Goal: Task Accomplishment & Management: Complete application form

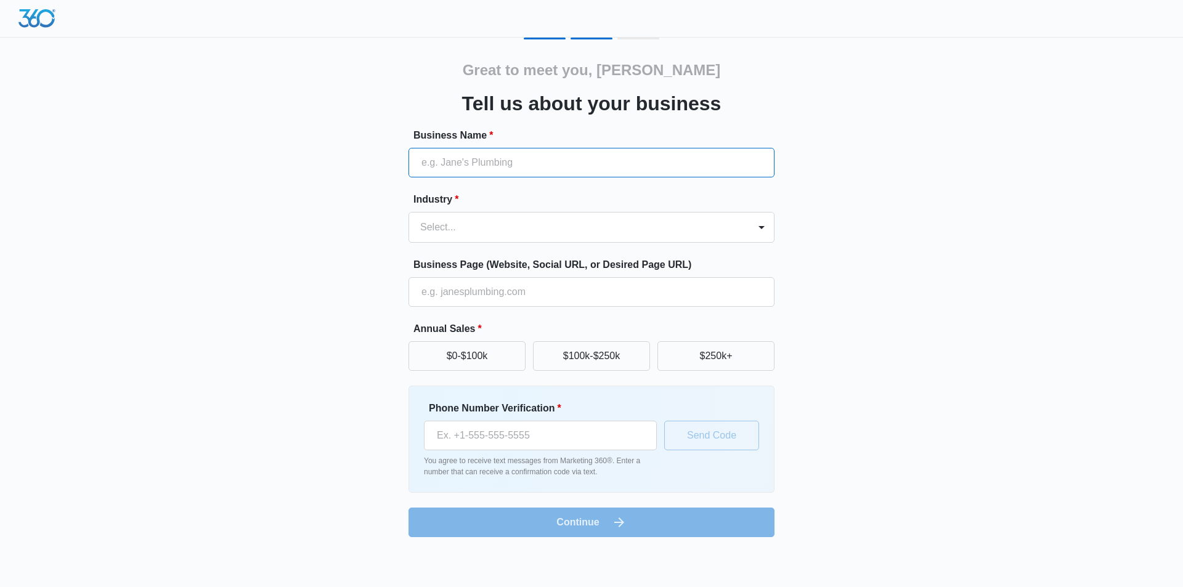
click at [542, 164] on input "Business Name *" at bounding box center [592, 163] width 366 height 30
type input "JM Fluid Power"
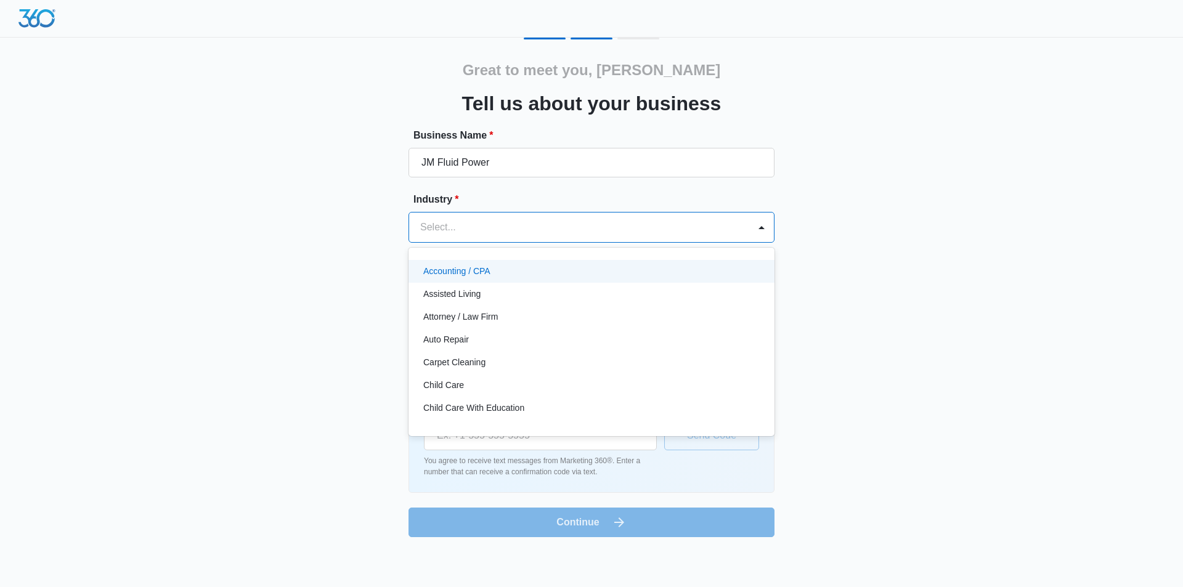
click at [454, 221] on div at bounding box center [576, 227] width 313 height 17
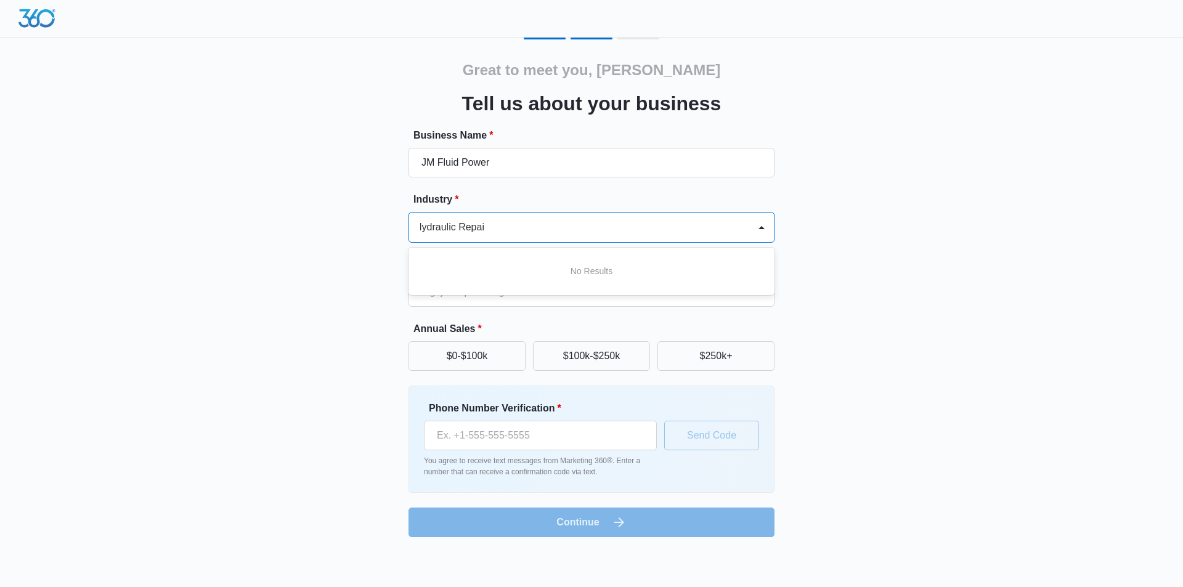
scroll to position [0, 7]
type input "Hydraulic Repair"
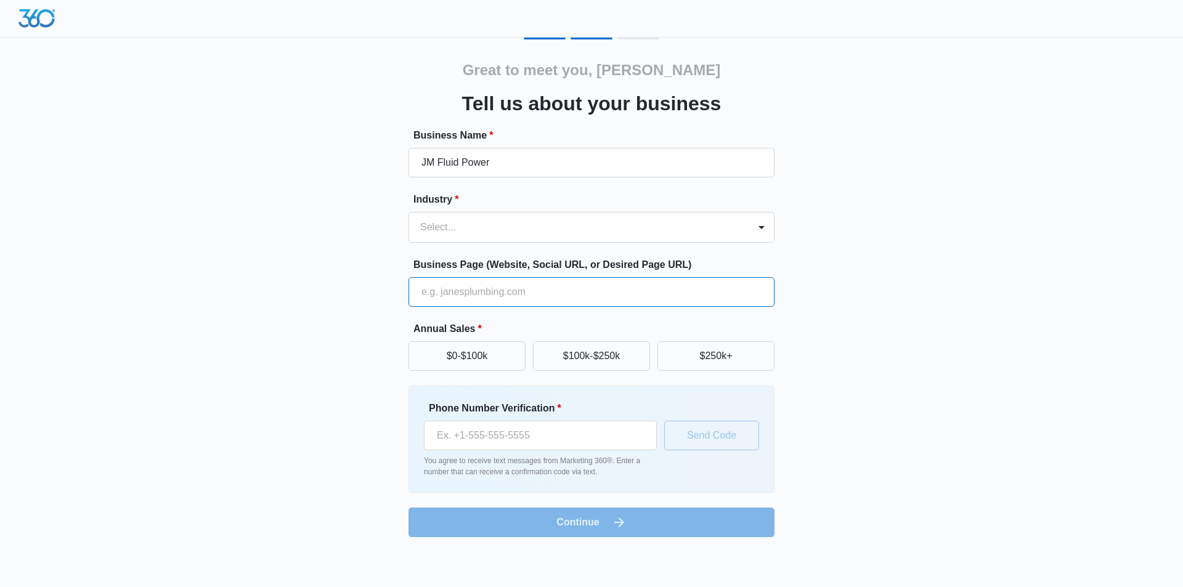
scroll to position [0, 0]
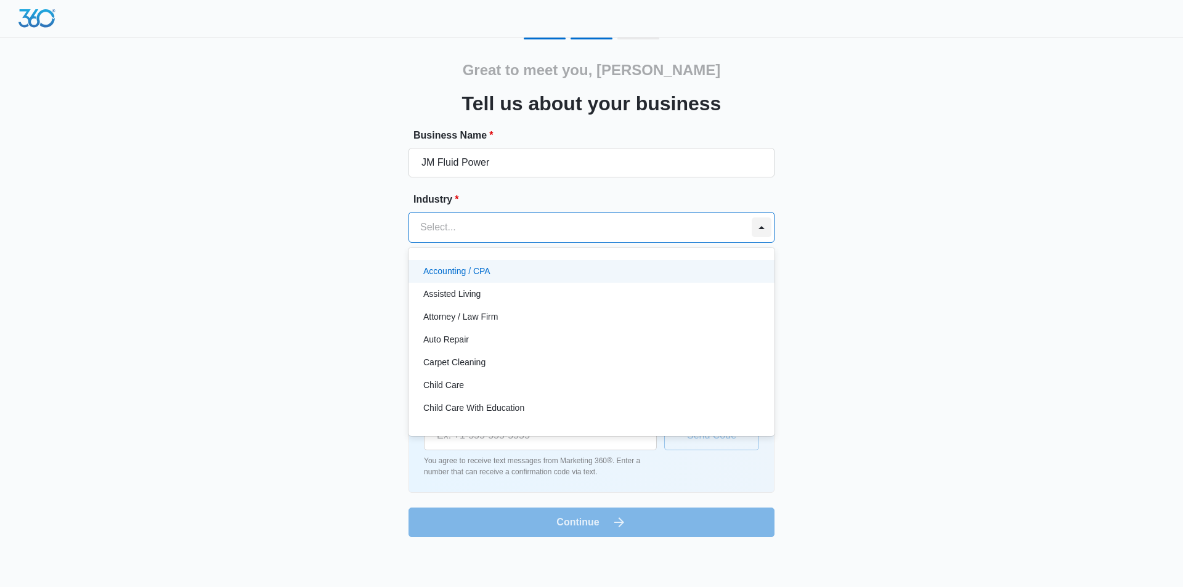
click at [763, 226] on div at bounding box center [762, 228] width 20 height 20
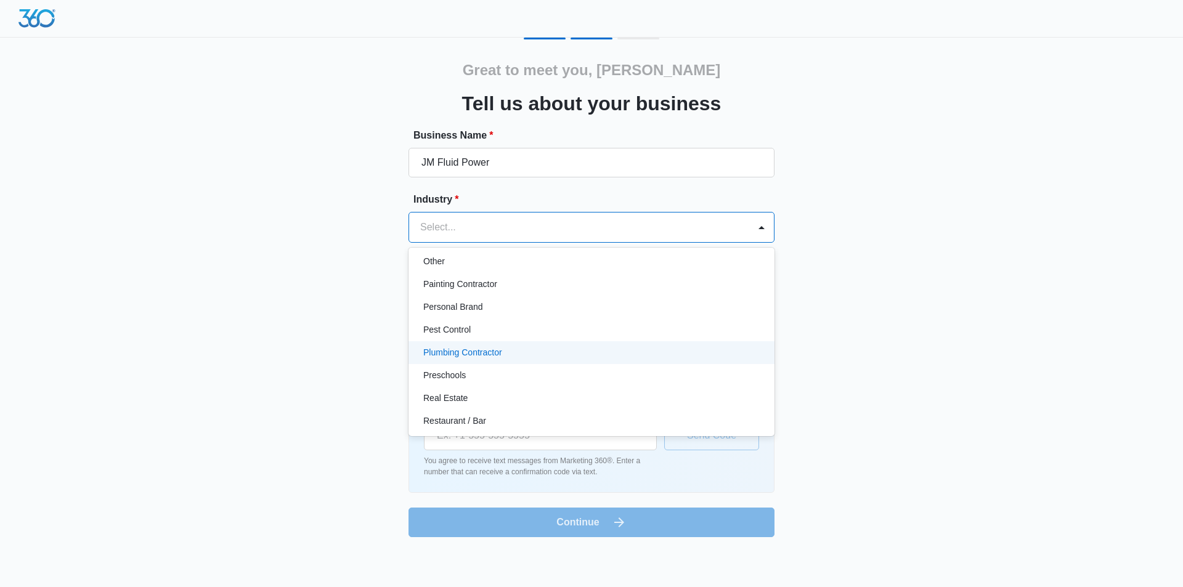
scroll to position [678, 0]
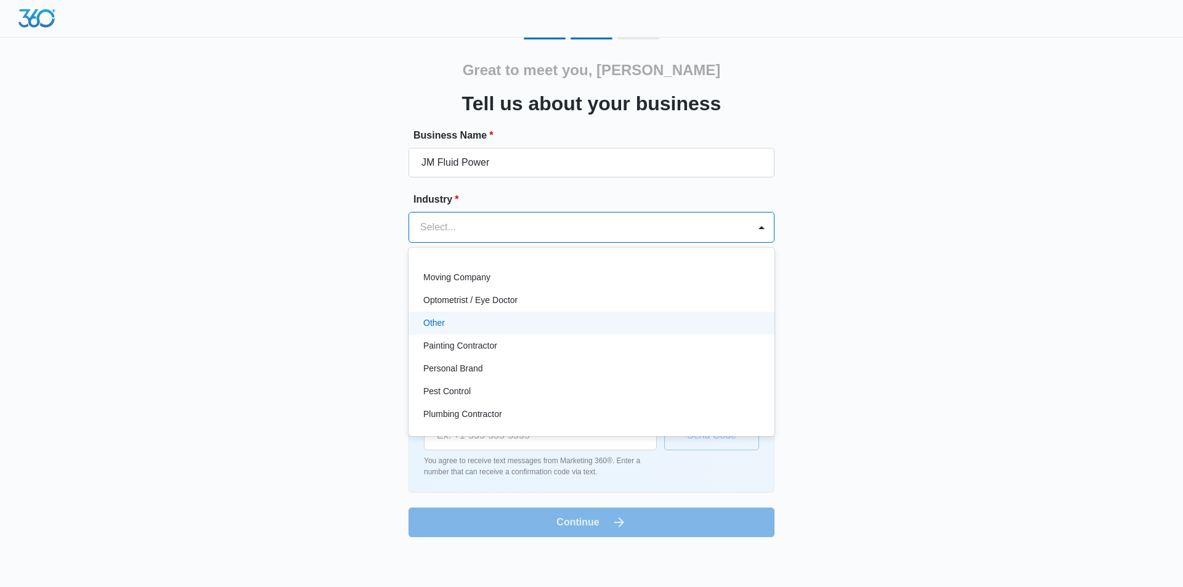
click at [430, 324] on p "Other" at bounding box center [434, 323] width 22 height 13
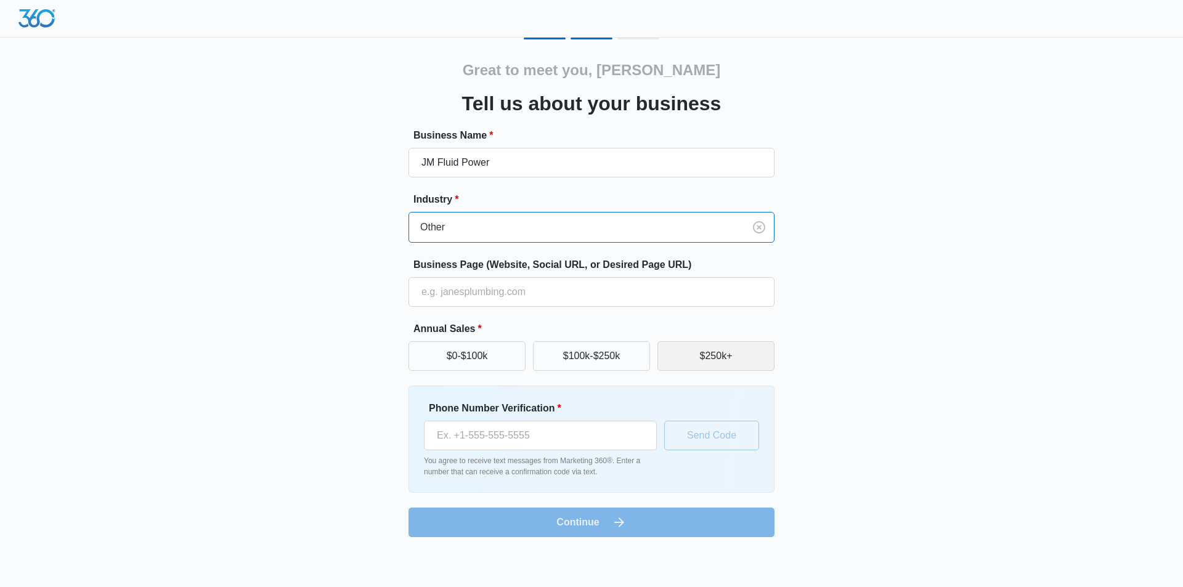
click at [721, 359] on button "$250k+" at bounding box center [716, 356] width 117 height 30
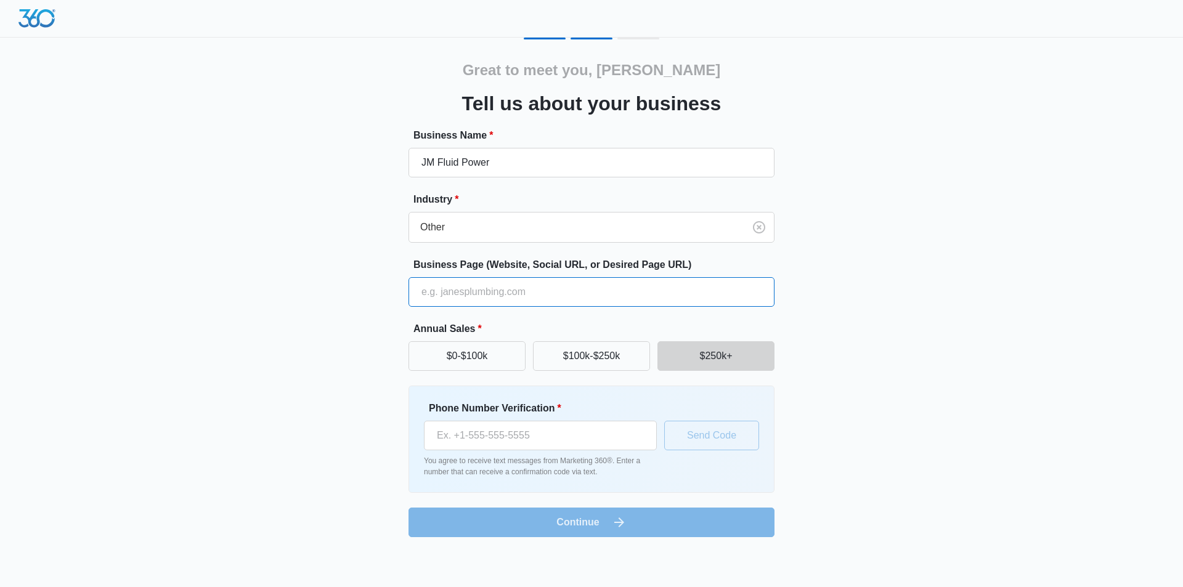
click at [455, 289] on input "Business Page (Website, Social URL, or Desired Page URL)" at bounding box center [592, 292] width 366 height 30
paste input "https://jmfluidpower.com/"
type input "https://jmfluidpower.com/"
click at [541, 444] on input "Phone Number Verification *" at bounding box center [540, 436] width 233 height 30
type input "(469) 460-5622"
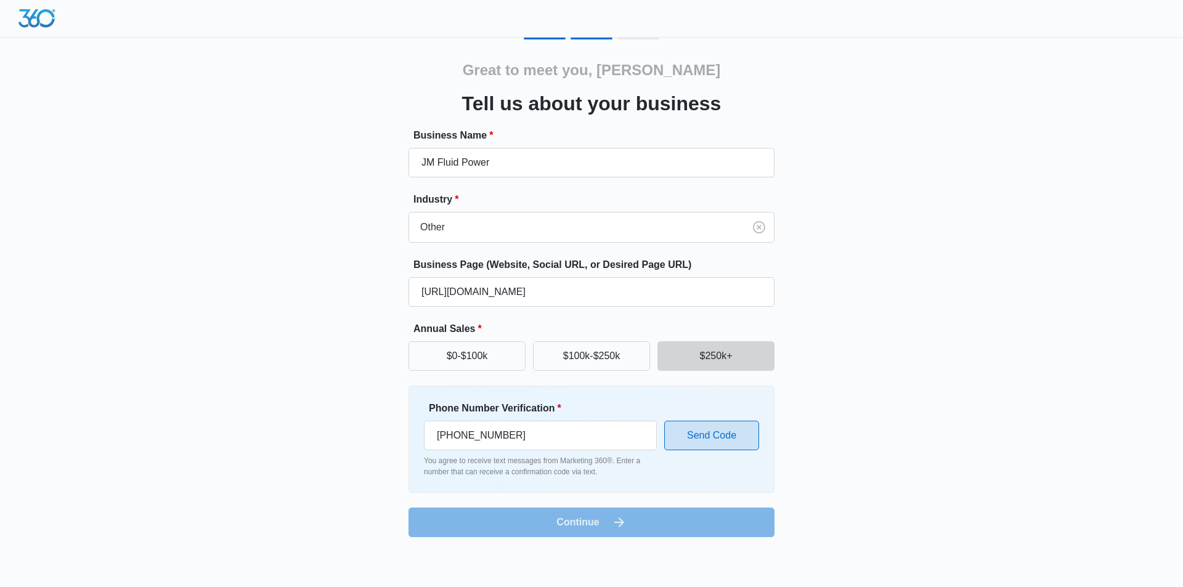
click at [714, 433] on button "Send Code" at bounding box center [711, 436] width 95 height 30
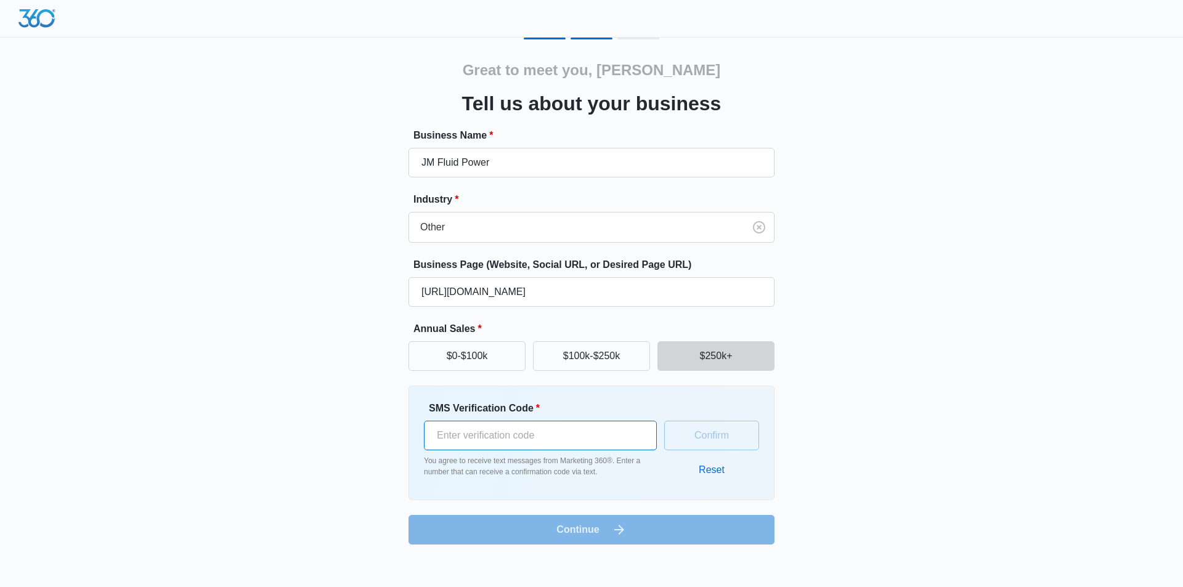
click at [544, 440] on input "SMS Verification Code *" at bounding box center [540, 436] width 233 height 30
type input "988757"
click at [736, 437] on button "Confirm" at bounding box center [711, 436] width 95 height 30
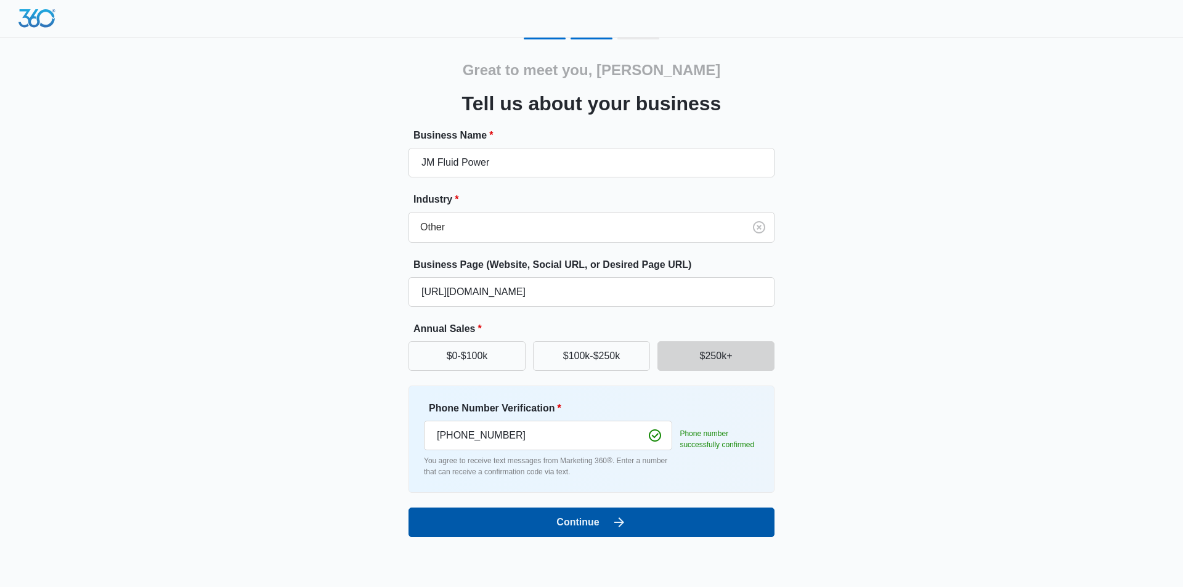
click at [583, 520] on button "Continue" at bounding box center [592, 523] width 366 height 30
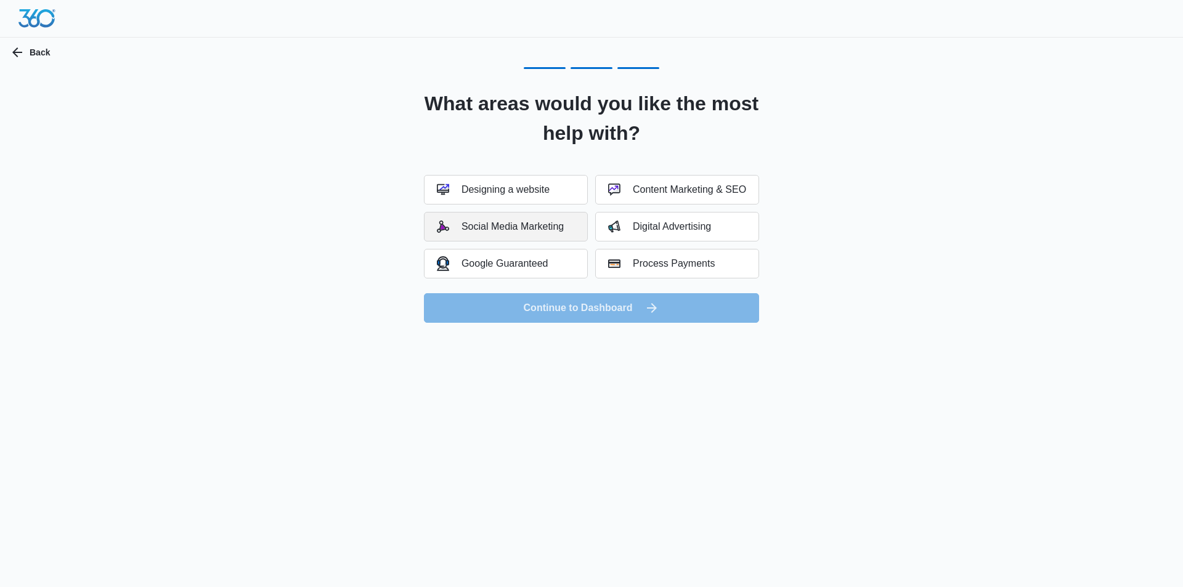
click at [520, 226] on div "Social Media Marketing" at bounding box center [500, 227] width 127 height 12
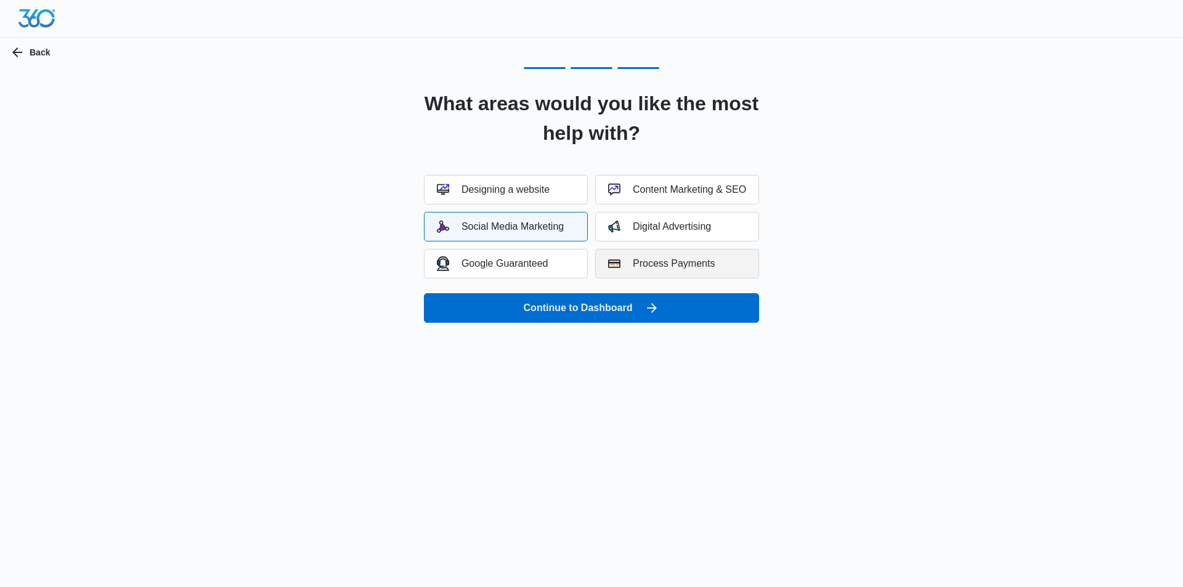
click at [664, 258] on div "Process Payments" at bounding box center [661, 264] width 107 height 12
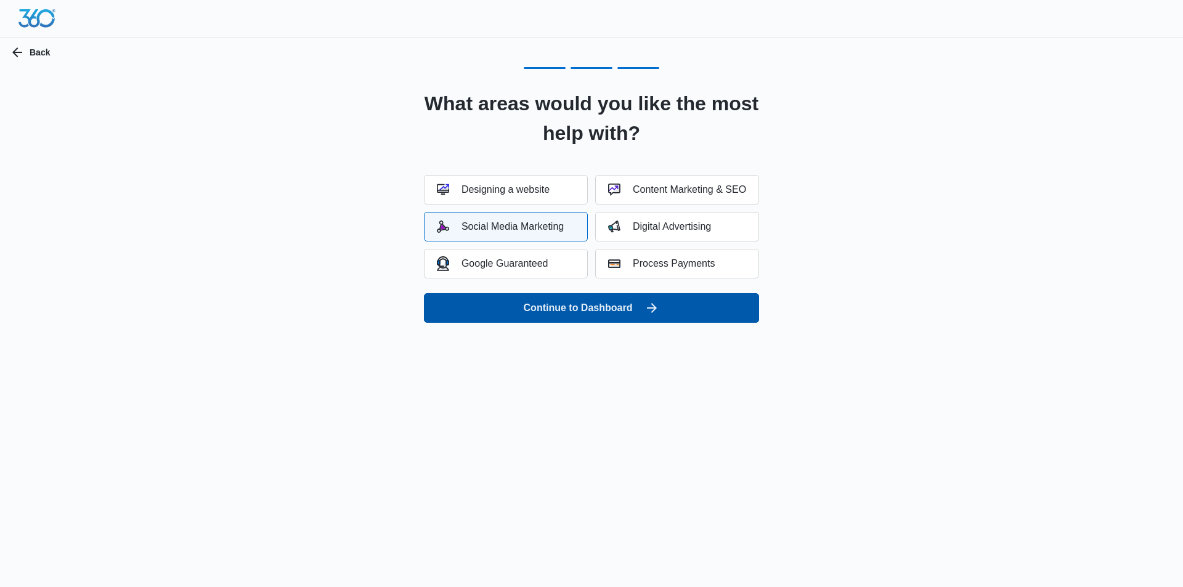
click at [580, 304] on button "Continue to Dashboard" at bounding box center [591, 308] width 335 height 30
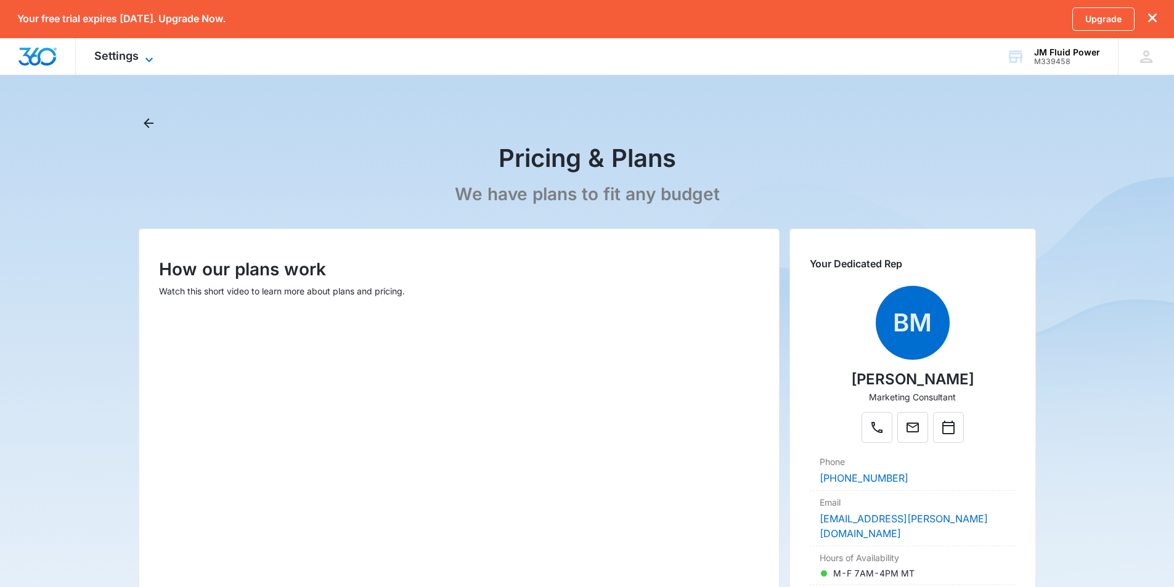
click at [149, 54] on icon at bounding box center [149, 59] width 15 height 15
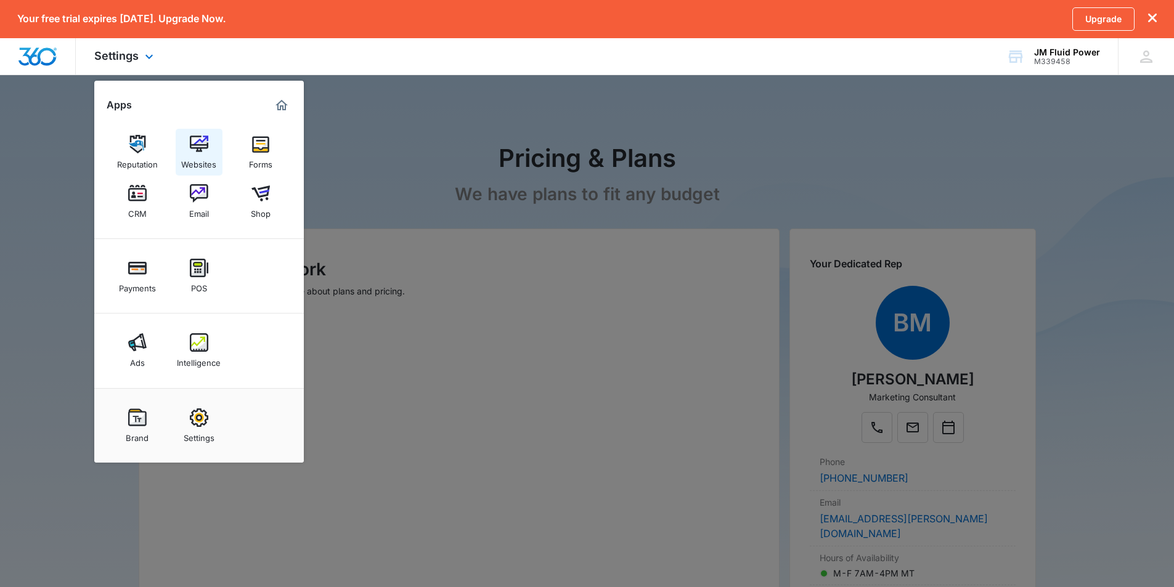
click at [194, 139] on img at bounding box center [199, 144] width 18 height 18
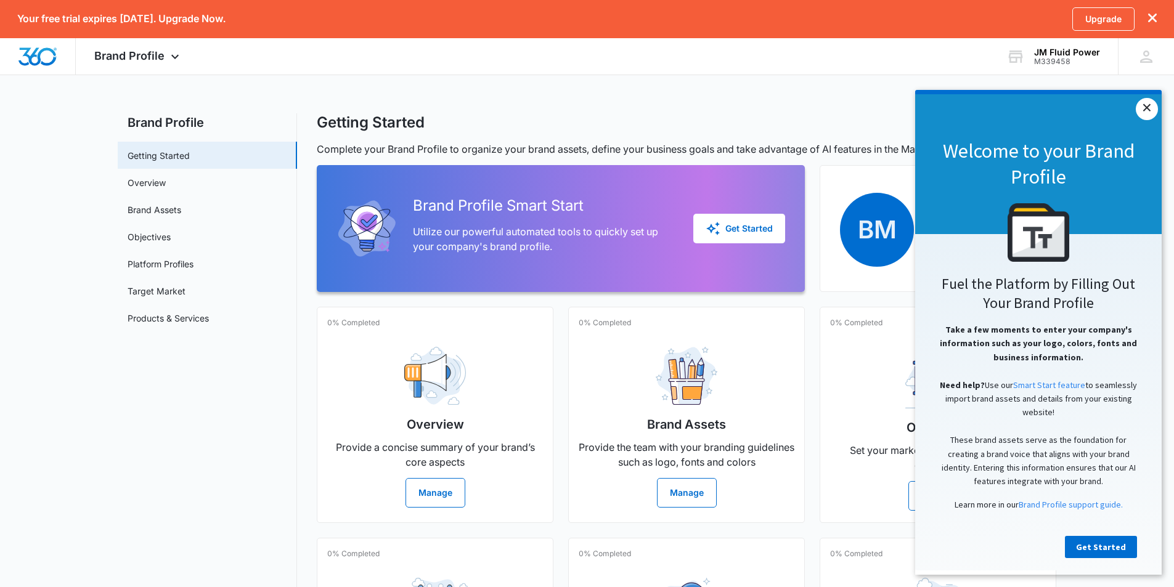
click at [1153, 104] on link "×" at bounding box center [1147, 109] width 22 height 22
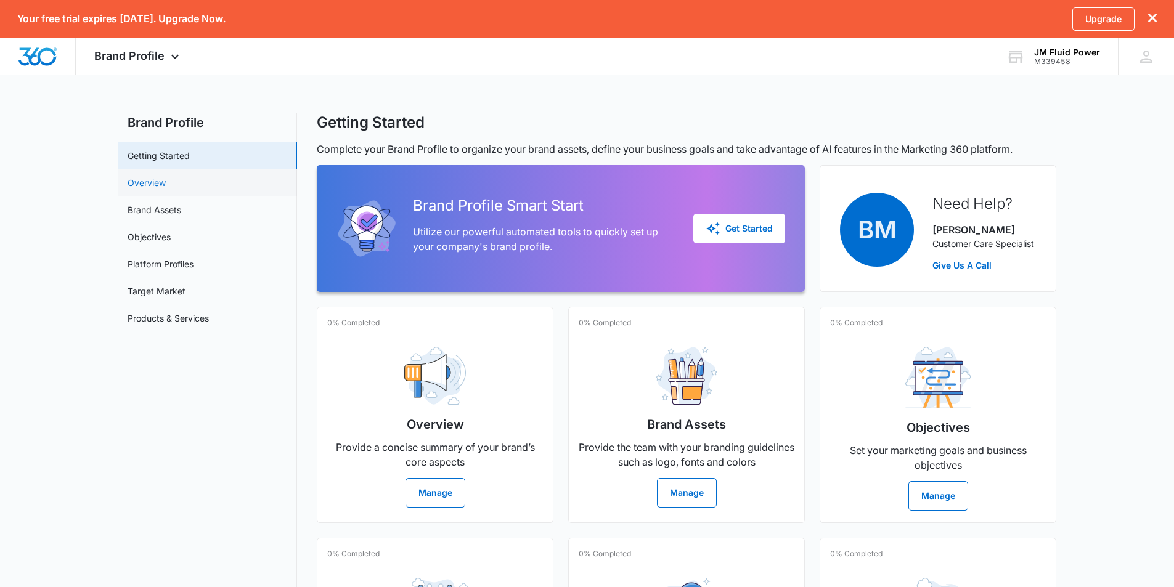
click at [143, 181] on link "Overview" at bounding box center [147, 182] width 38 height 13
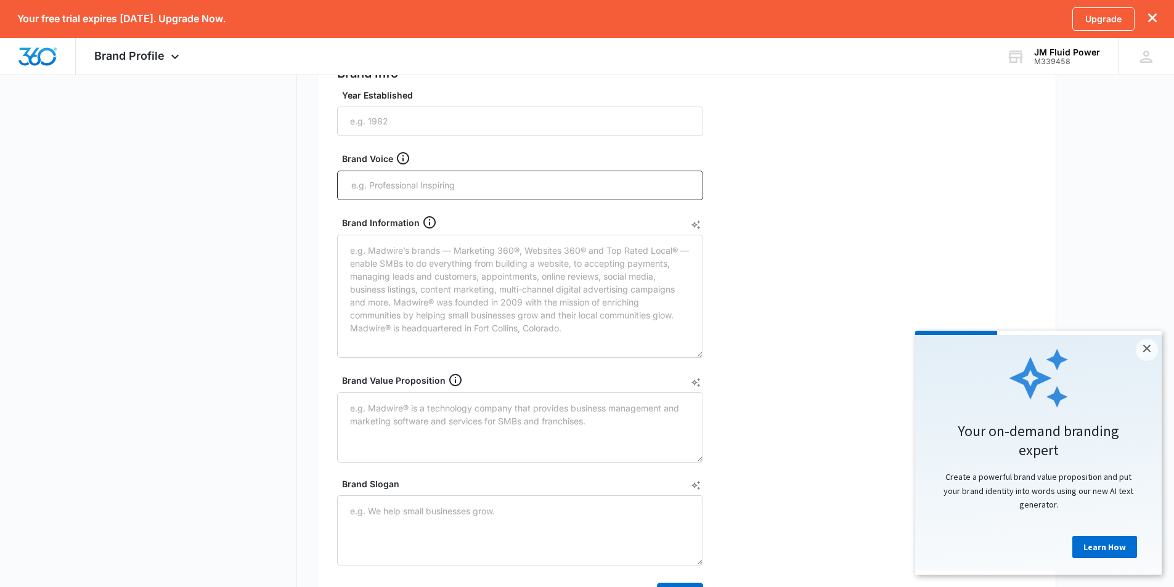
scroll to position [92, 0]
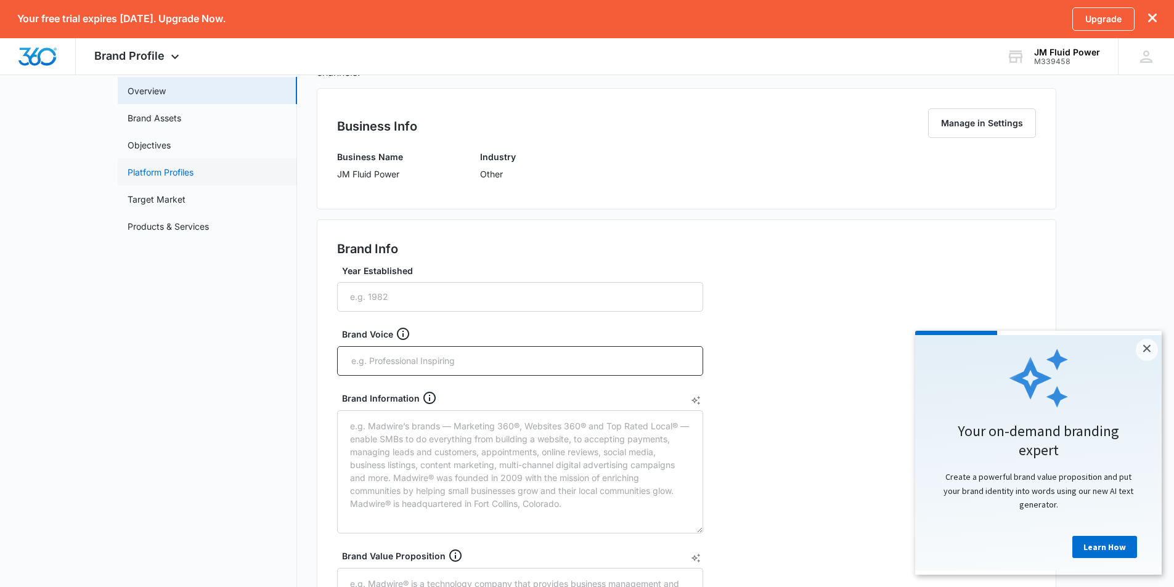
click at [163, 168] on link "Platform Profiles" at bounding box center [161, 172] width 66 height 13
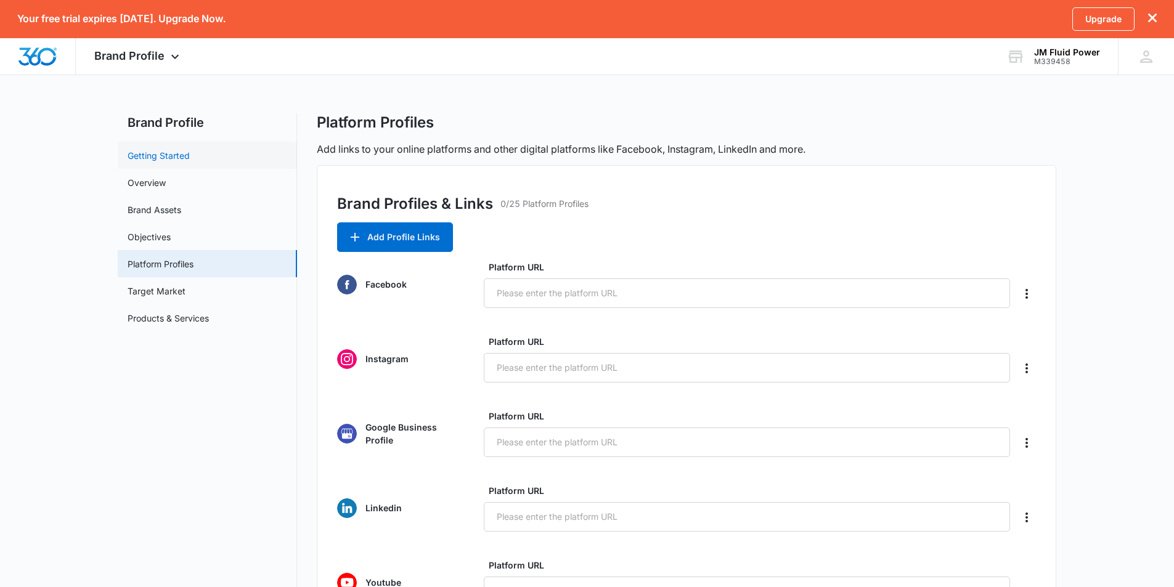
click at [163, 153] on link "Getting Started" at bounding box center [159, 155] width 62 height 13
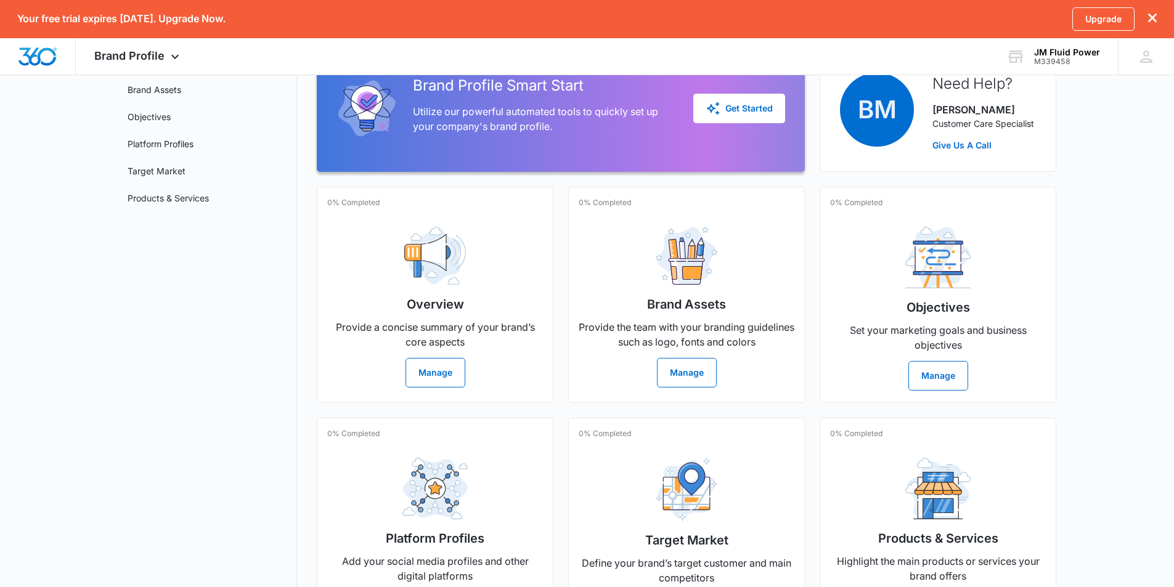
scroll to position [59, 0]
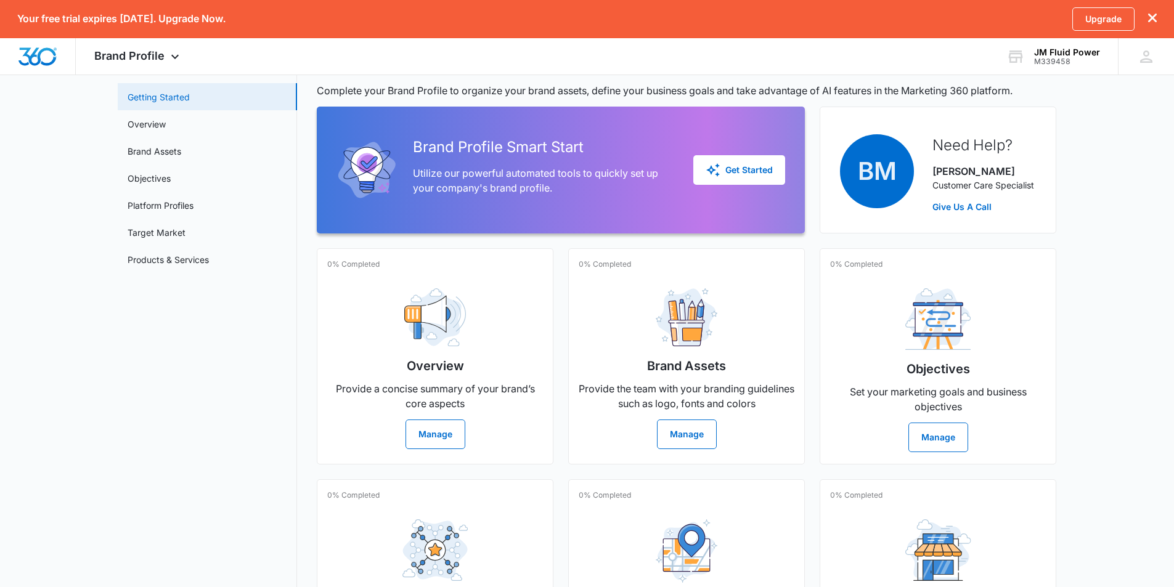
click at [154, 93] on link "Getting Started" at bounding box center [159, 97] width 62 height 13
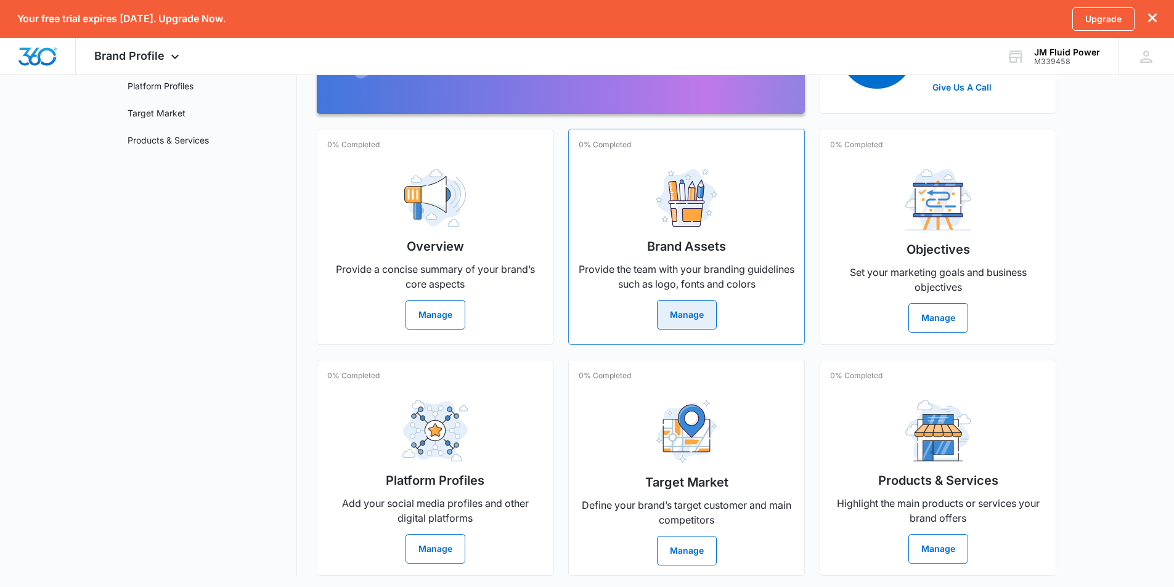
scroll to position [182, 0]
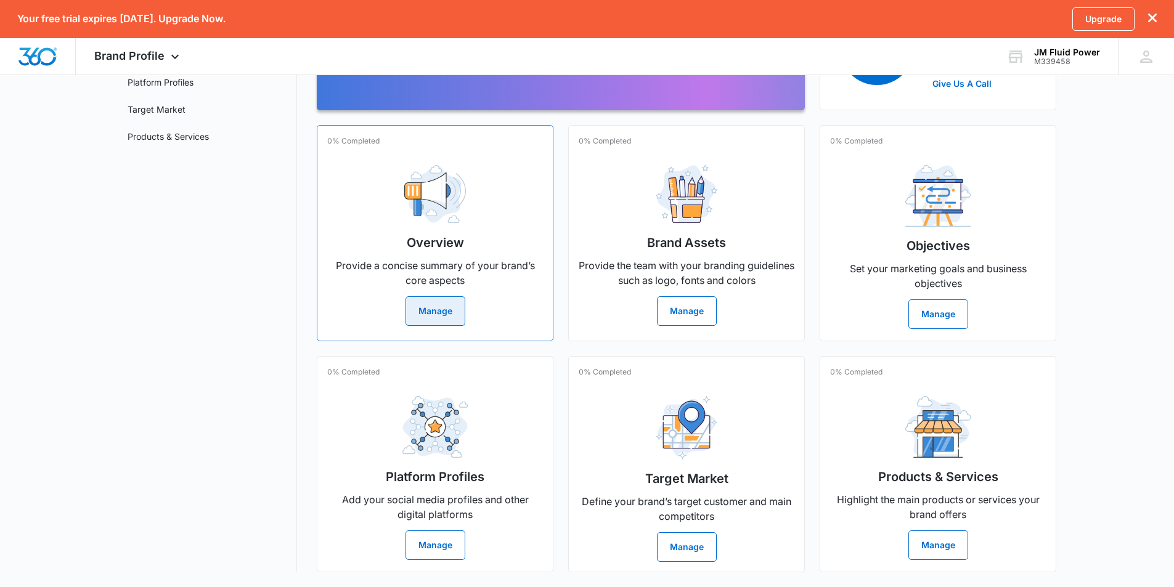
click at [427, 310] on button "Manage" at bounding box center [436, 311] width 60 height 30
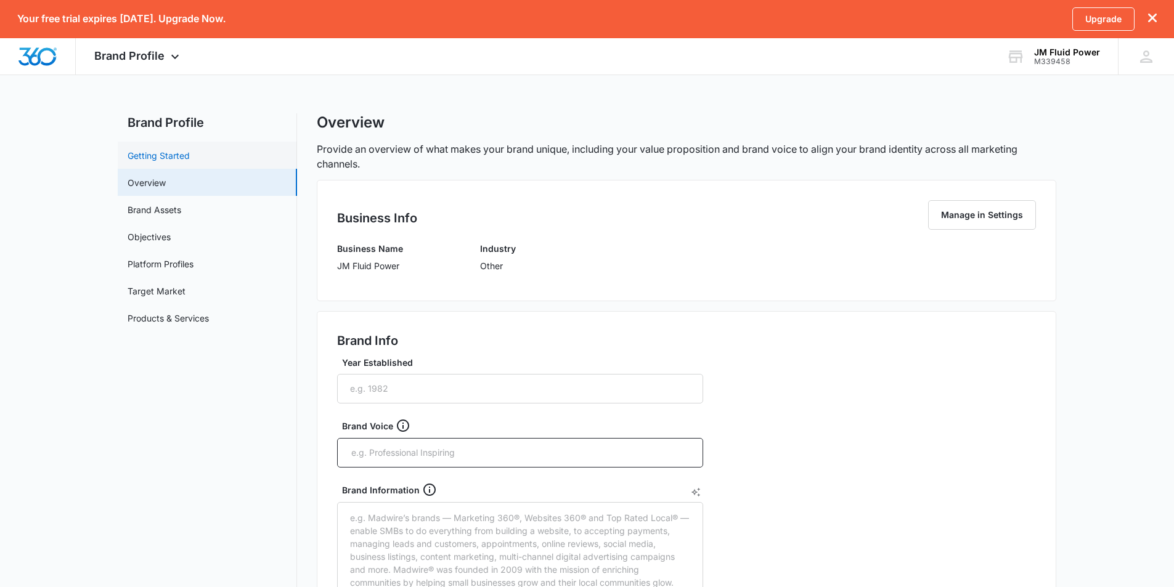
click at [164, 153] on link "Getting Started" at bounding box center [159, 155] width 62 height 13
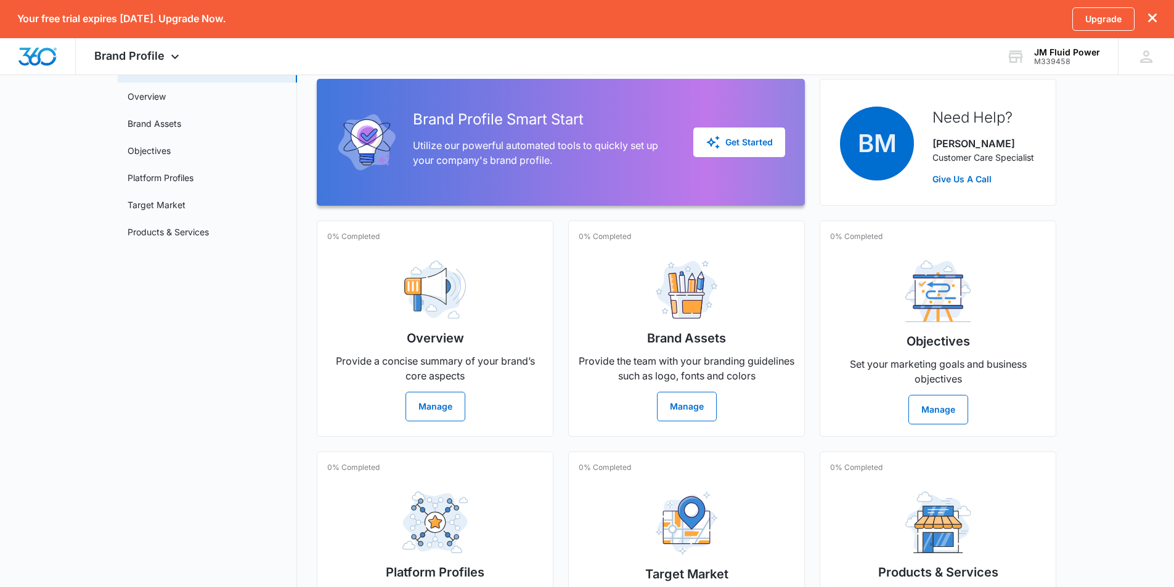
scroll to position [182, 0]
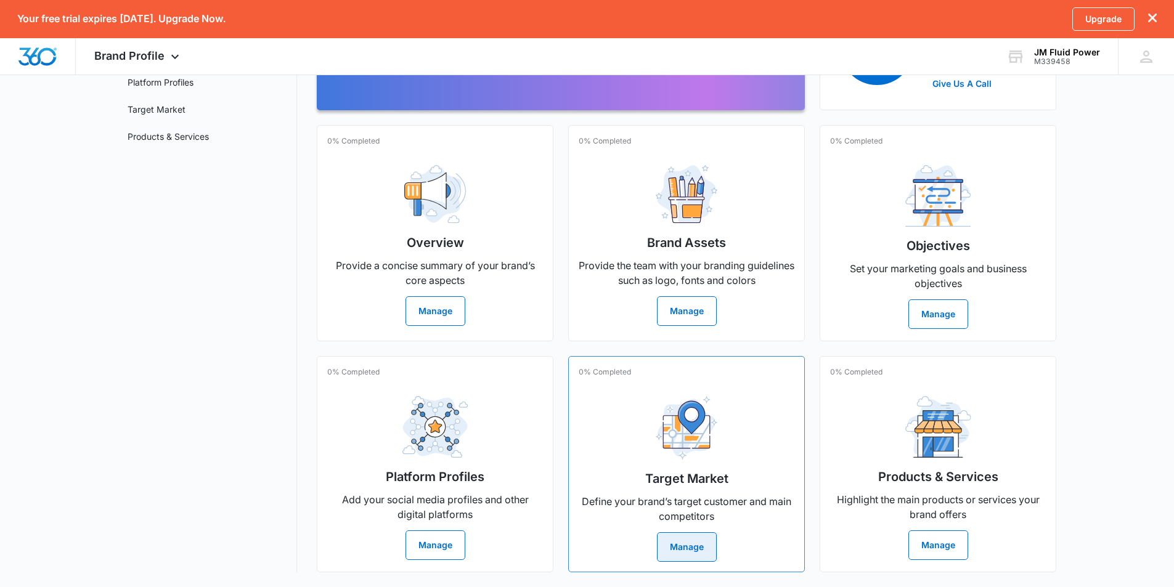
click at [703, 544] on button "Manage" at bounding box center [687, 547] width 60 height 30
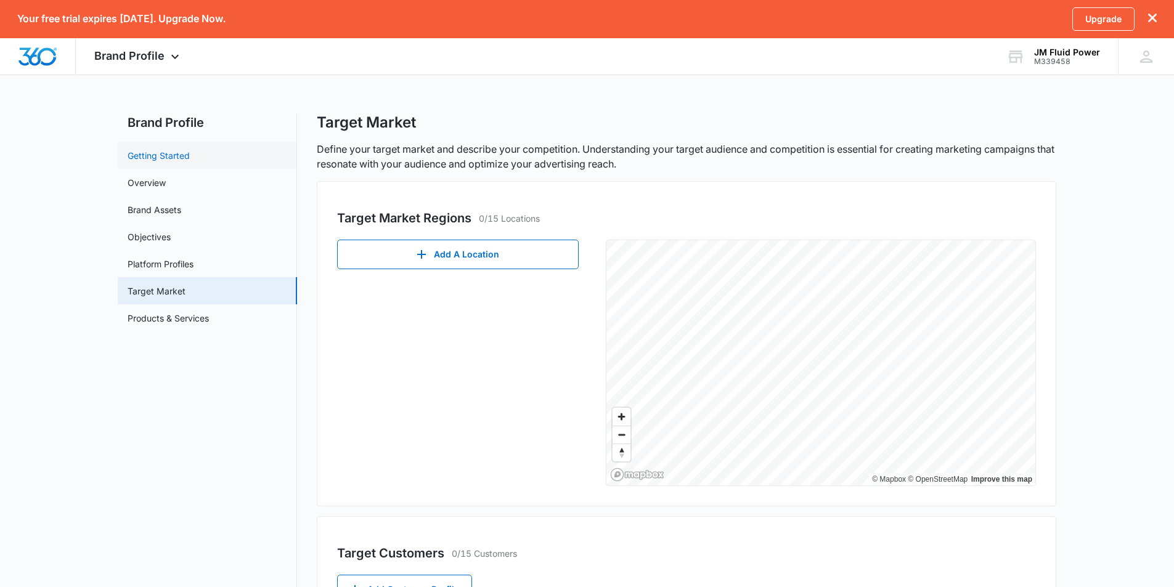
click at [181, 159] on link "Getting Started" at bounding box center [159, 155] width 62 height 13
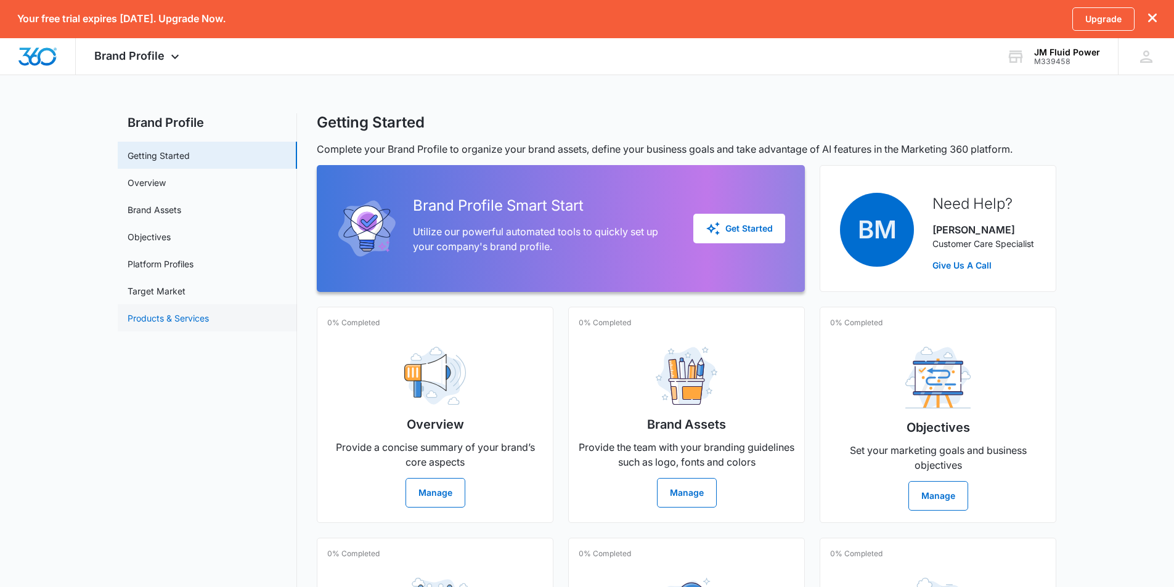
click at [160, 320] on link "Products & Services" at bounding box center [168, 318] width 81 height 13
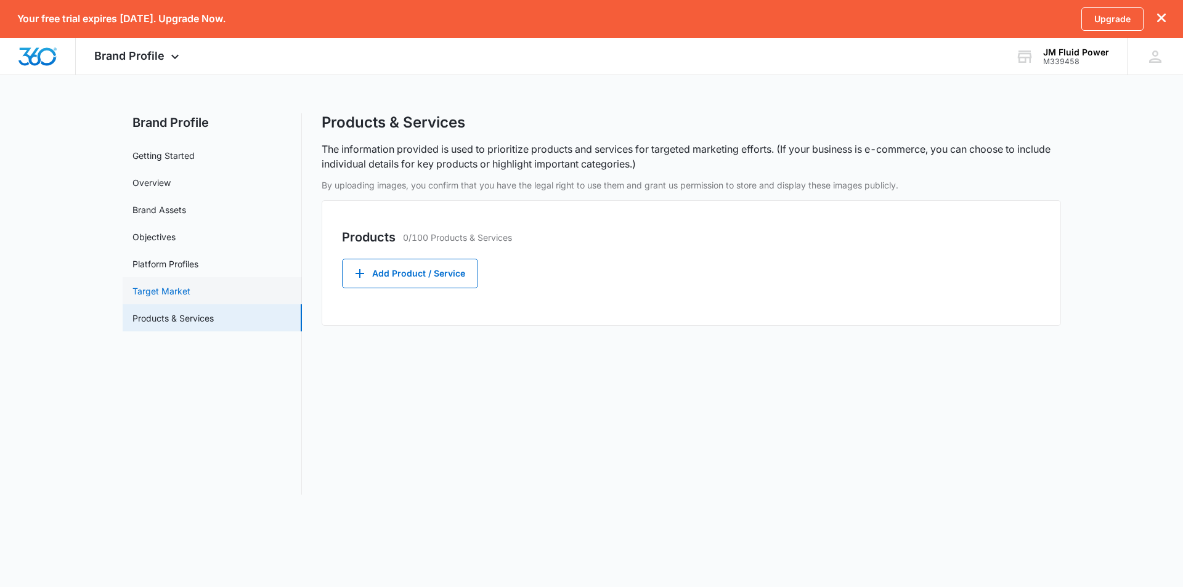
click at [159, 287] on link "Target Market" at bounding box center [162, 291] width 58 height 13
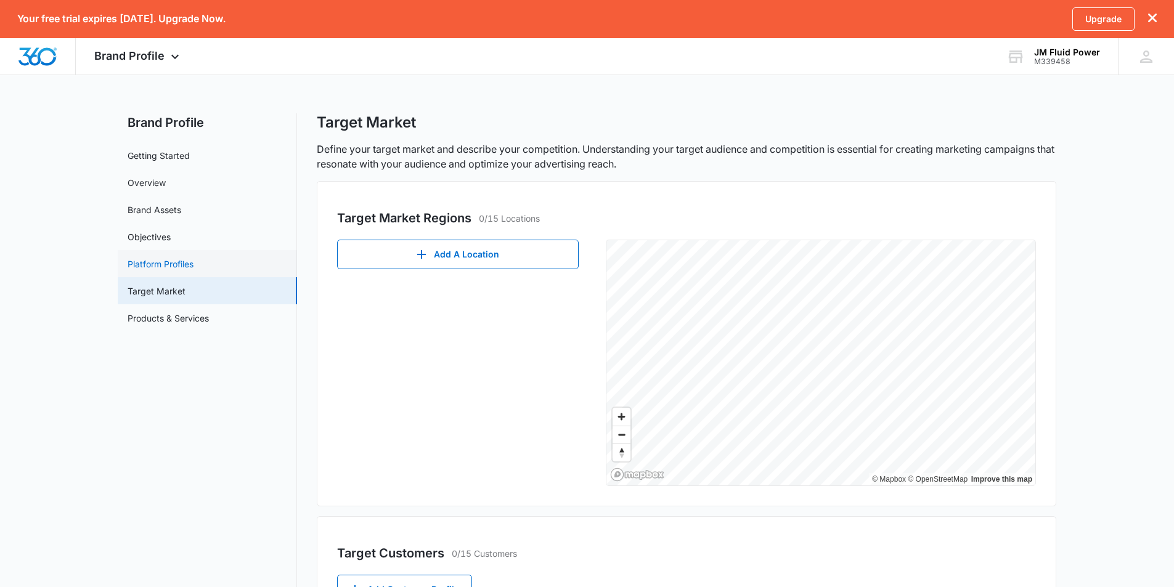
click at [143, 258] on link "Platform Profiles" at bounding box center [161, 264] width 66 height 13
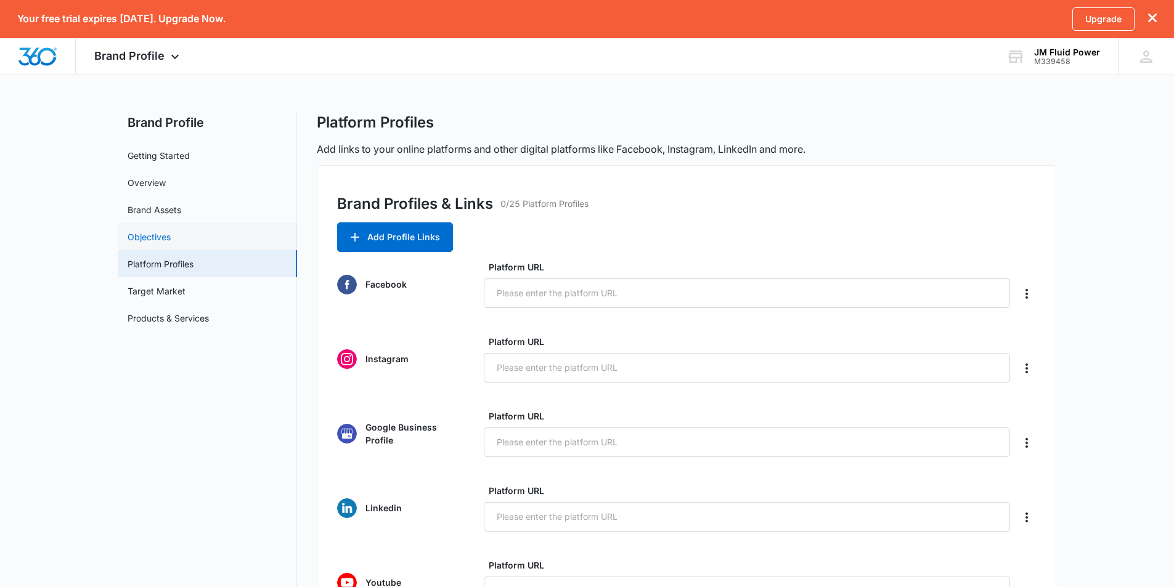
click at [142, 232] on link "Objectives" at bounding box center [149, 236] width 43 height 13
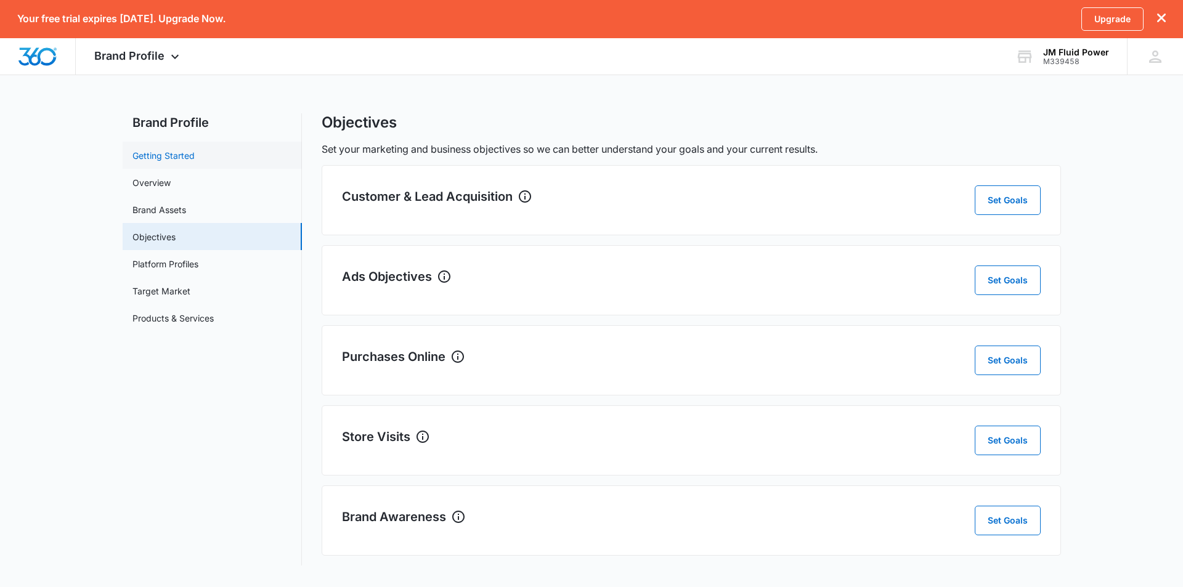
click at [160, 157] on link "Getting Started" at bounding box center [164, 155] width 62 height 13
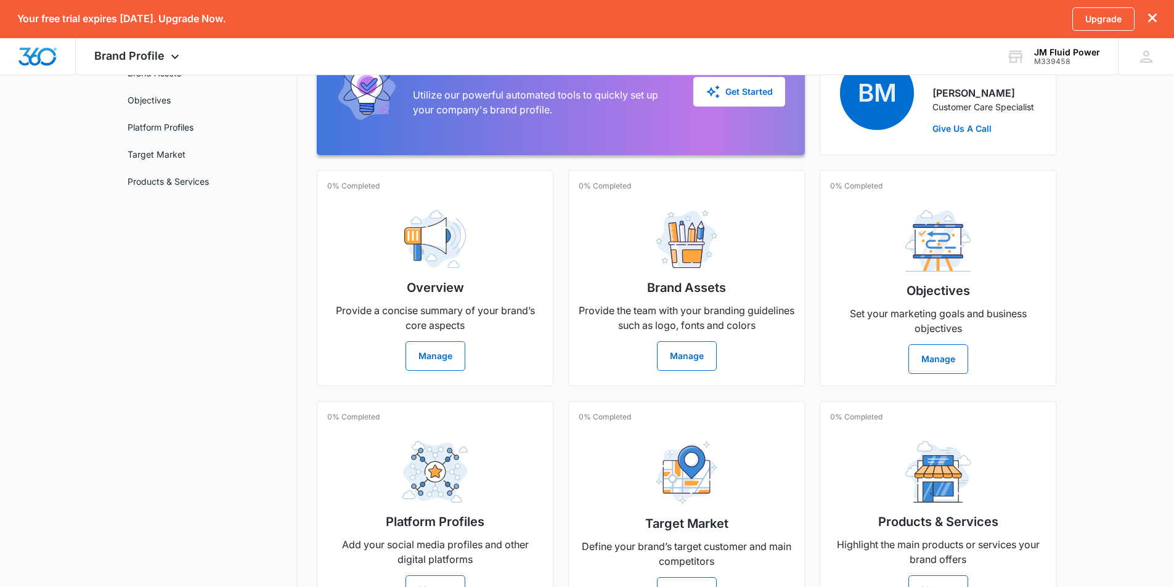
scroll to position [182, 0]
